Goal: Information Seeking & Learning: Check status

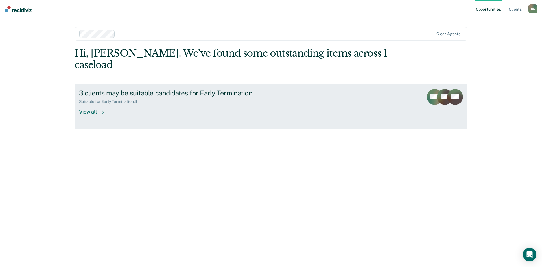
click at [97, 108] on div at bounding box center [100, 111] width 7 height 6
